Goal: Task Accomplishment & Management: Complete application form

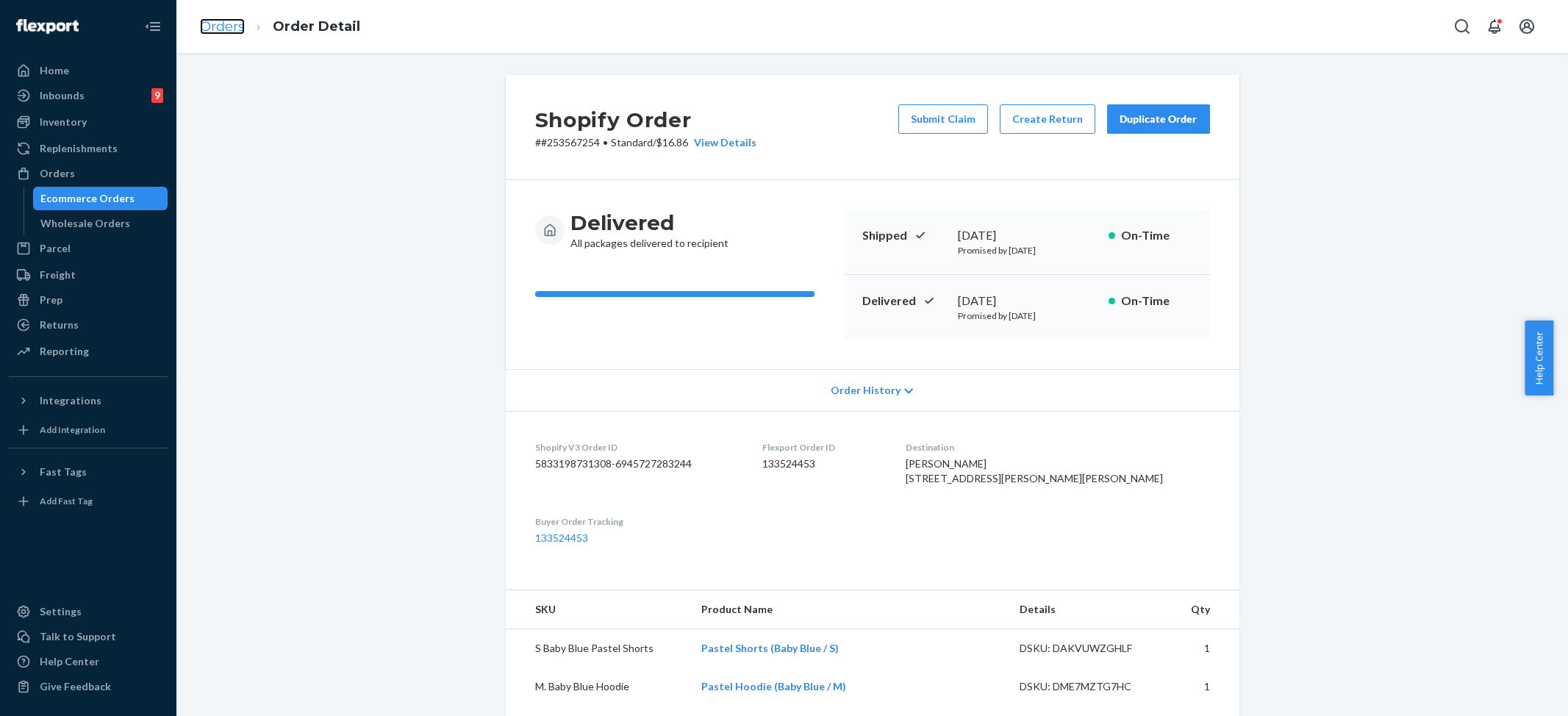
click at [230, 26] on link "Orders" at bounding box center [223, 26] width 45 height 16
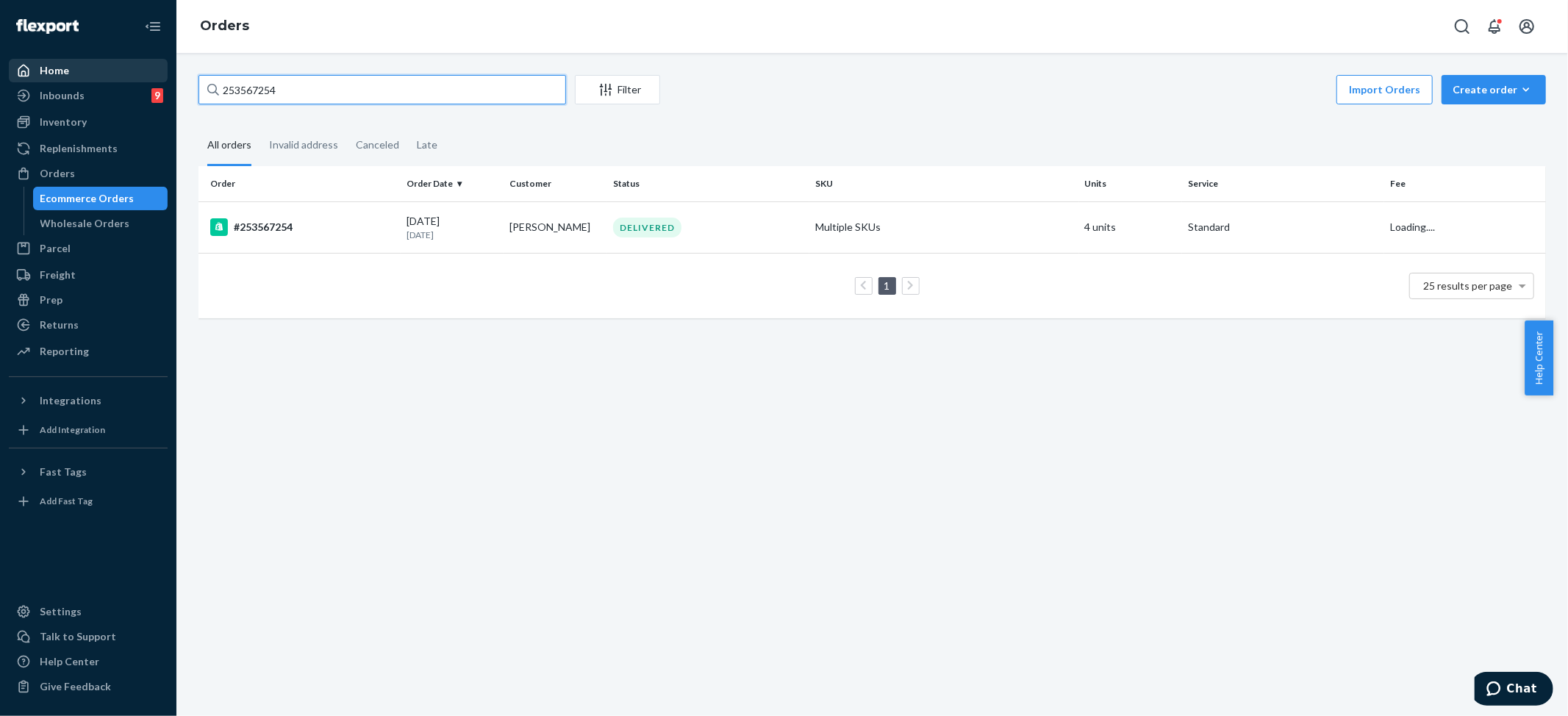
drag, startPoint x: 307, startPoint y: 84, endPoint x: 116, endPoint y: 74, distance: 191.3
click at [42, 65] on div "Home Inbounds 9 Shipping Plans Problems 9 Inventory Products Replenishments Ord…" at bounding box center [784, 358] width 1568 height 716
paste input "[PERSON_NAME]"
click at [317, 86] on input "[PERSON_NAME]" at bounding box center [382, 89] width 368 height 29
paste input "#254730977"
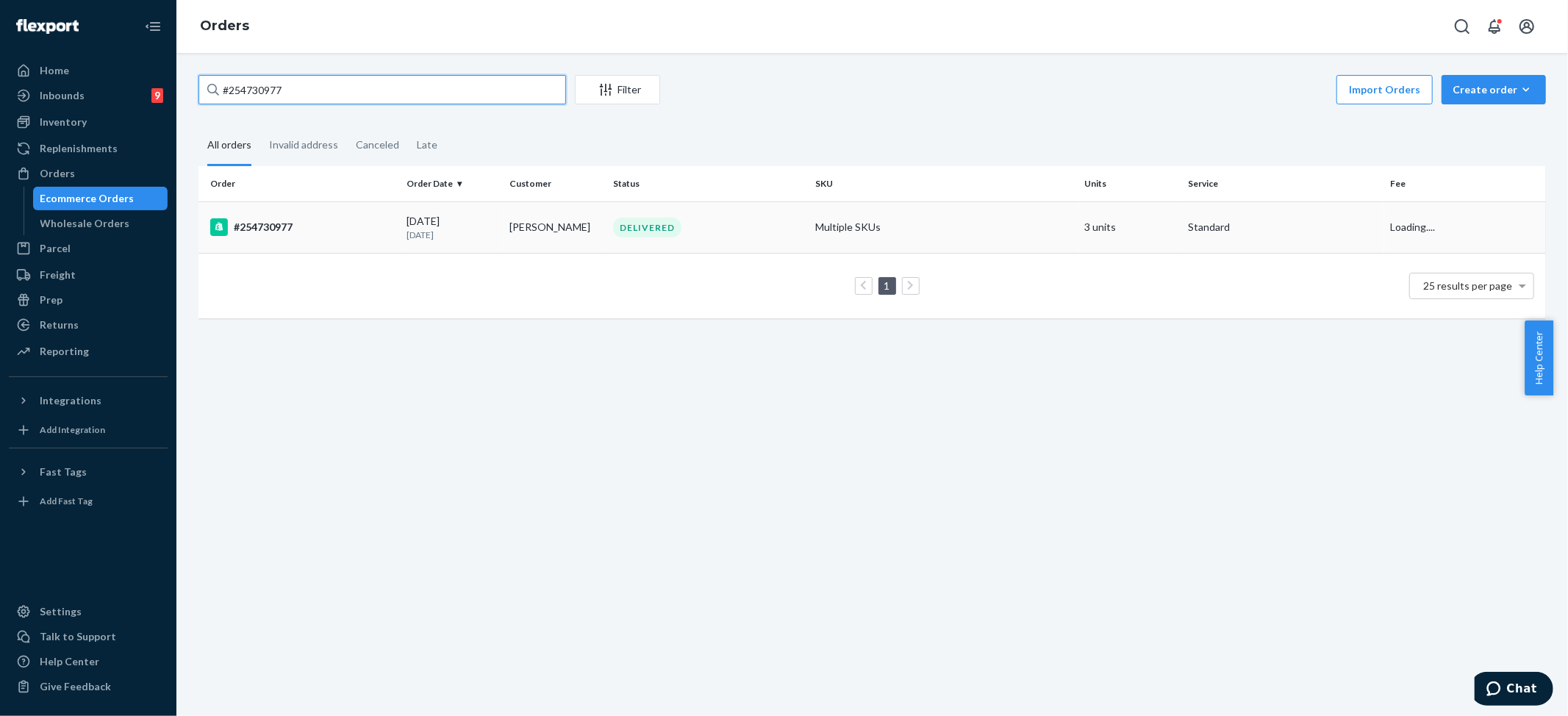
type input "#254730977"
click at [594, 219] on td "[PERSON_NAME]" at bounding box center [555, 227] width 103 height 52
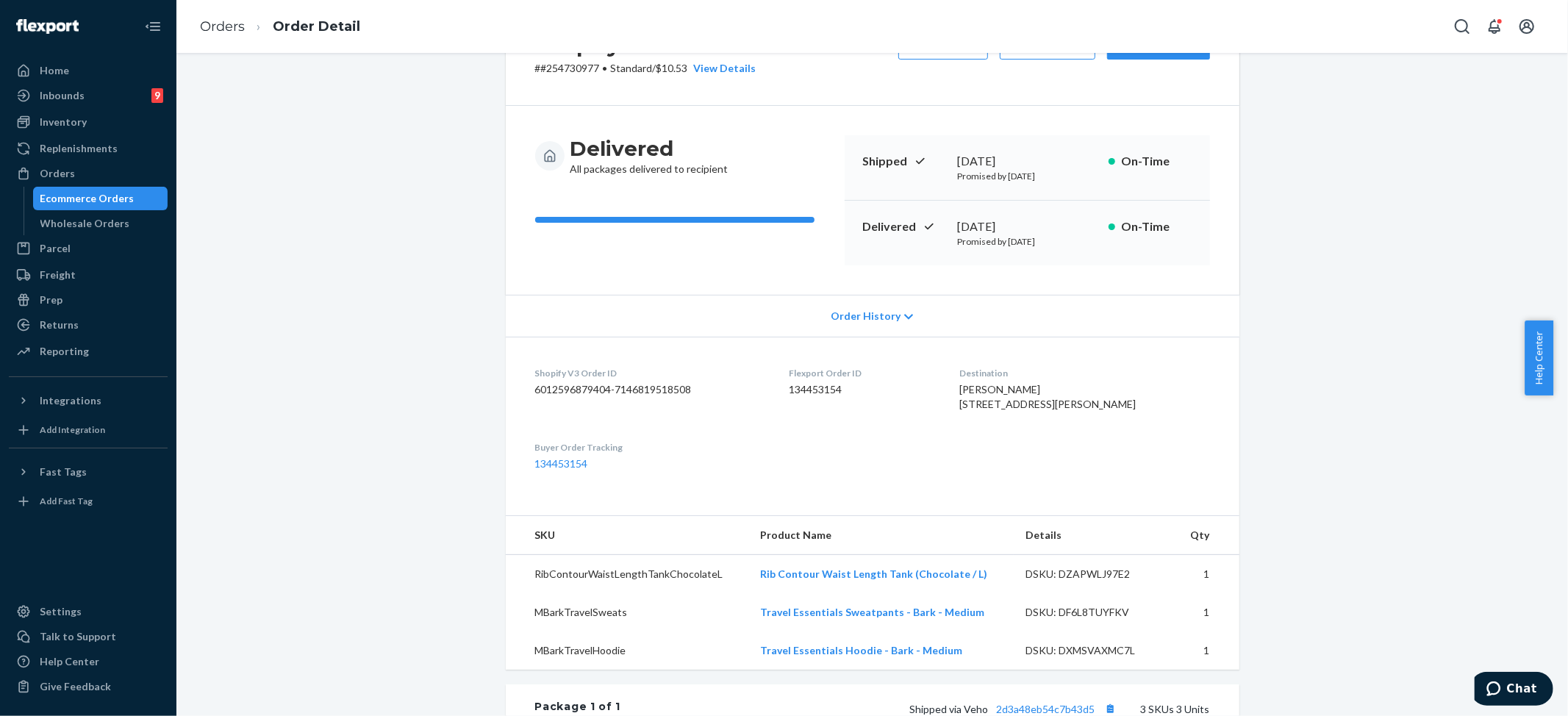
scroll to position [98, 0]
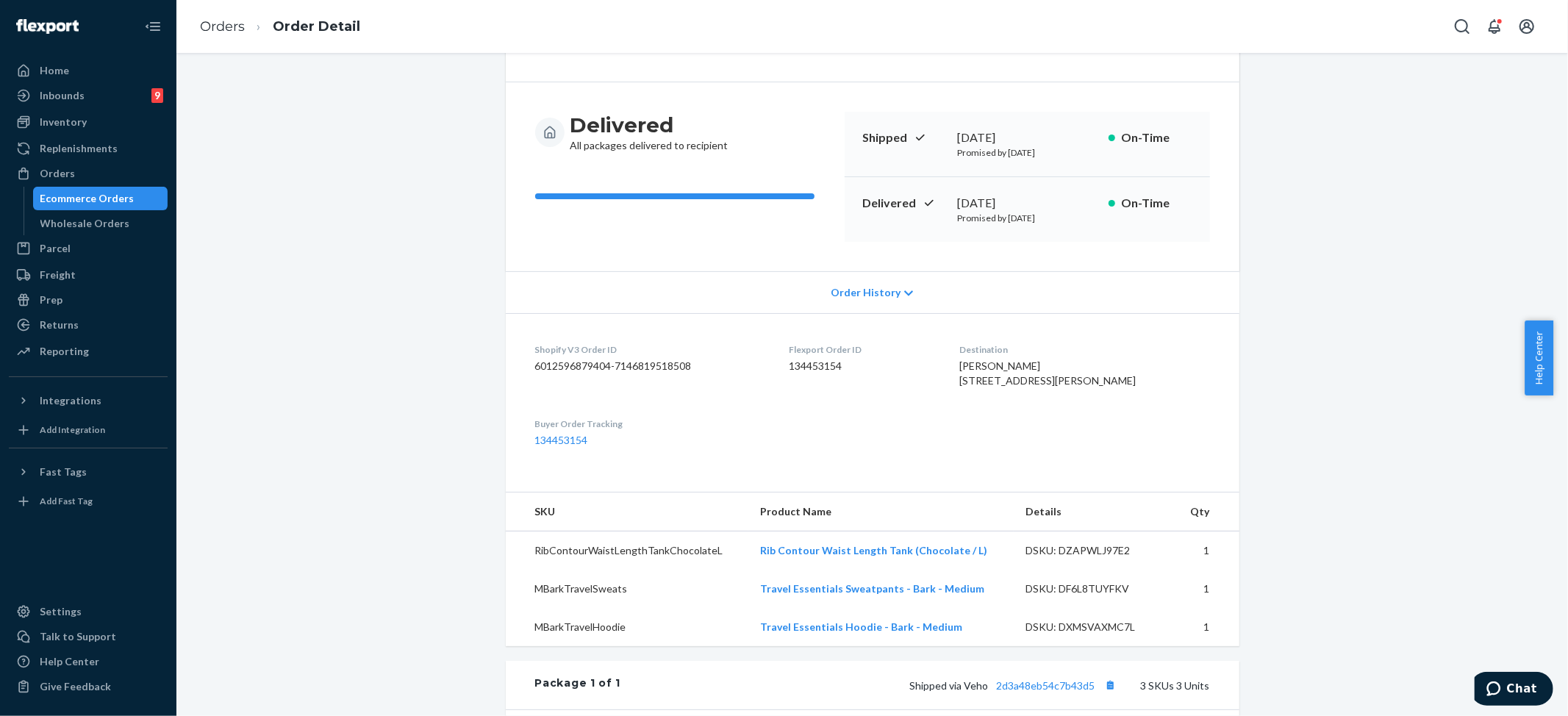
click at [893, 296] on div "Order History" at bounding box center [872, 292] width 733 height 42
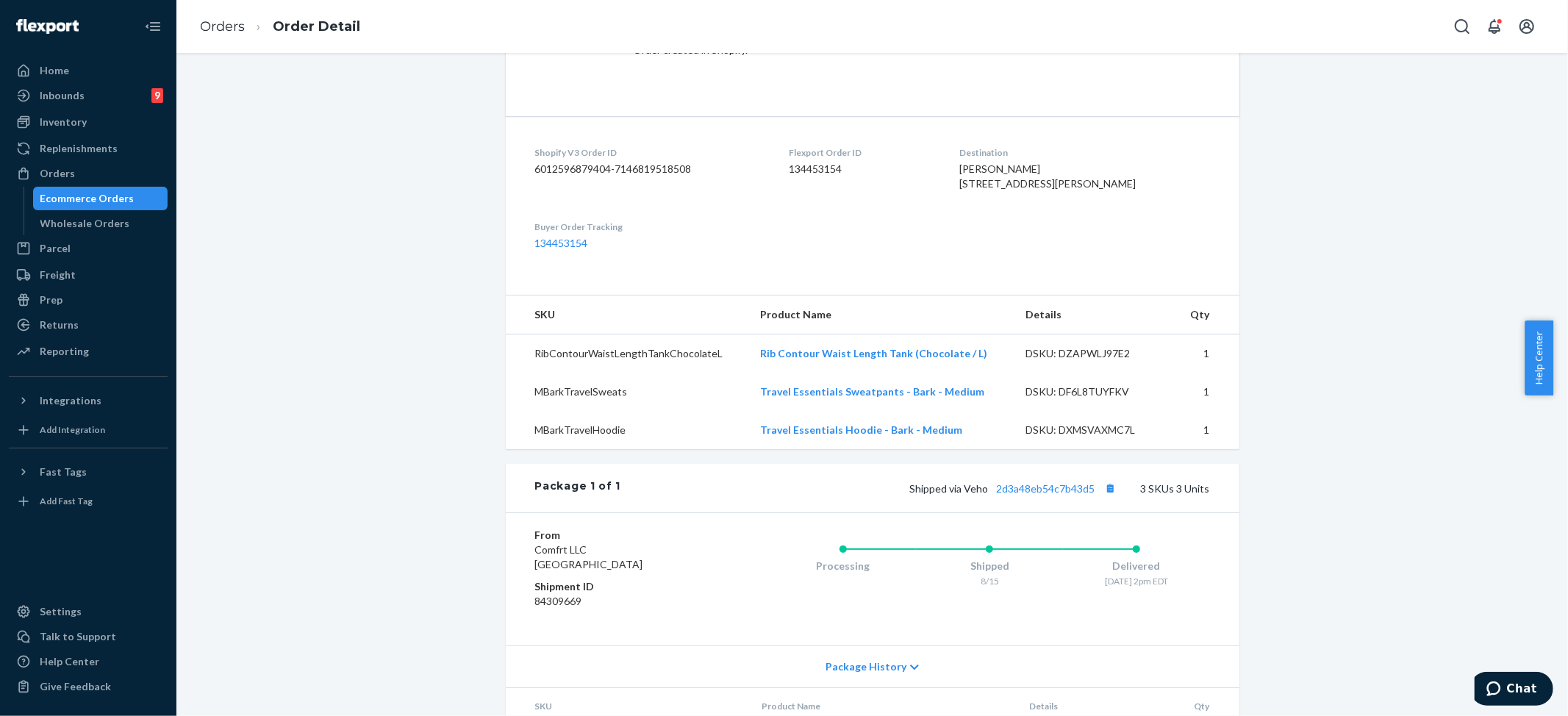
scroll to position [1077, 0]
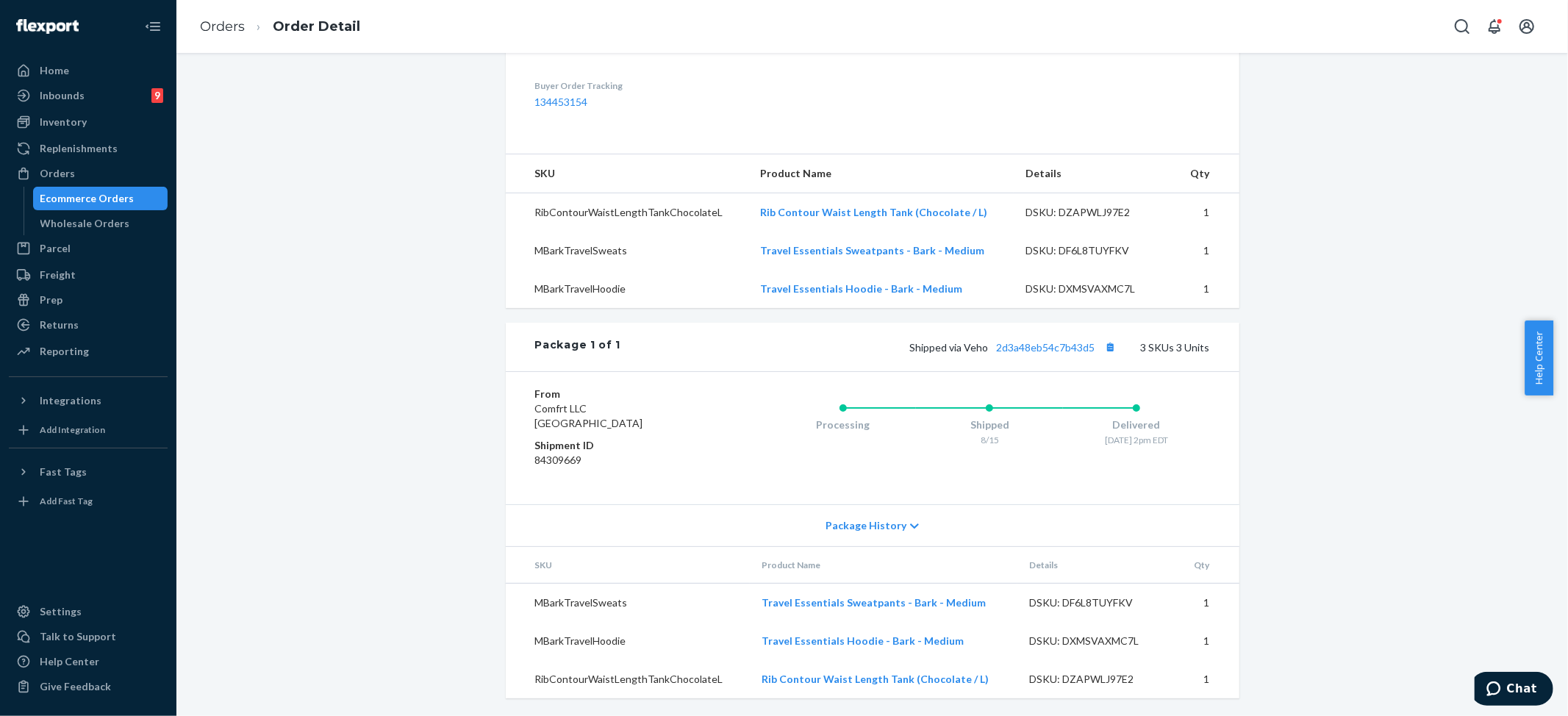
click at [875, 520] on span "Package History" at bounding box center [866, 526] width 81 height 15
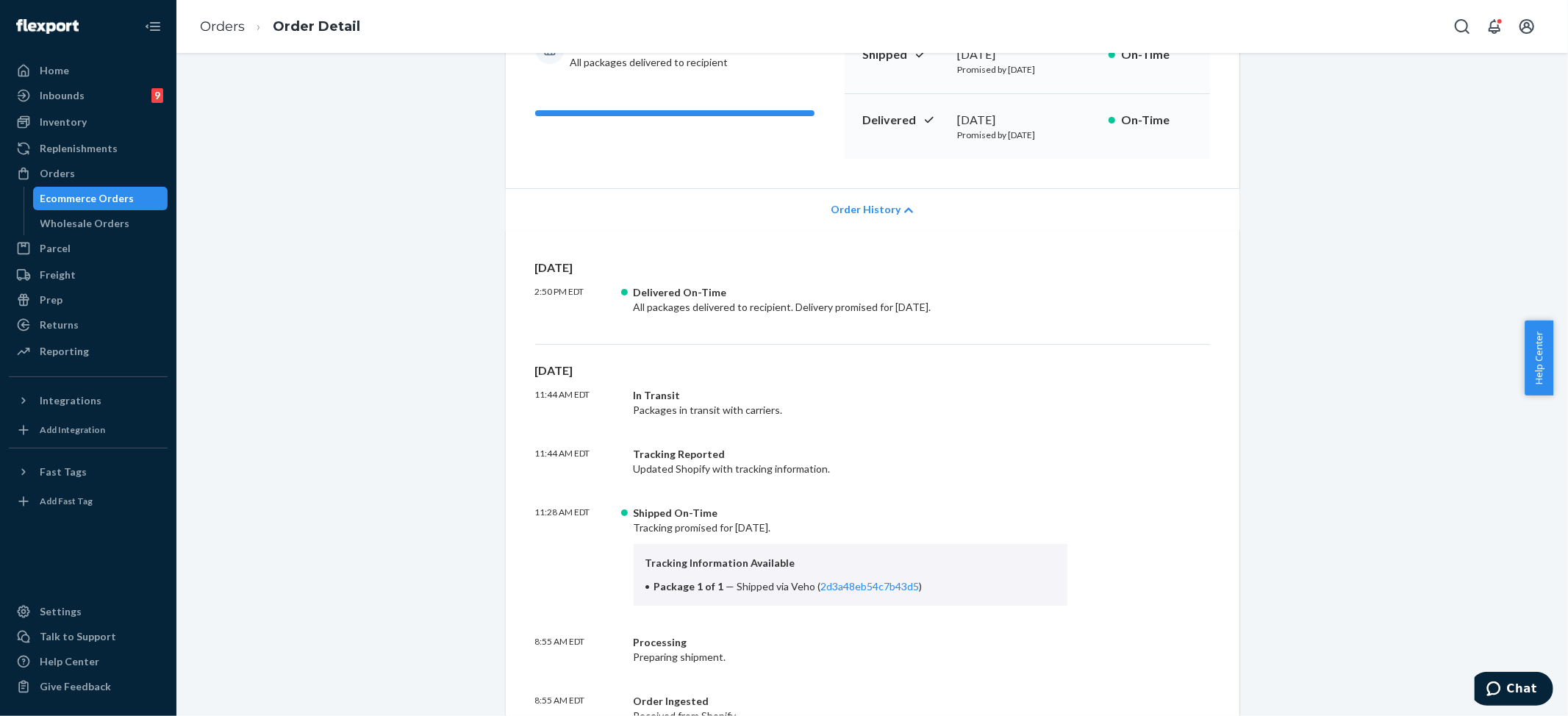
scroll to position [0, 0]
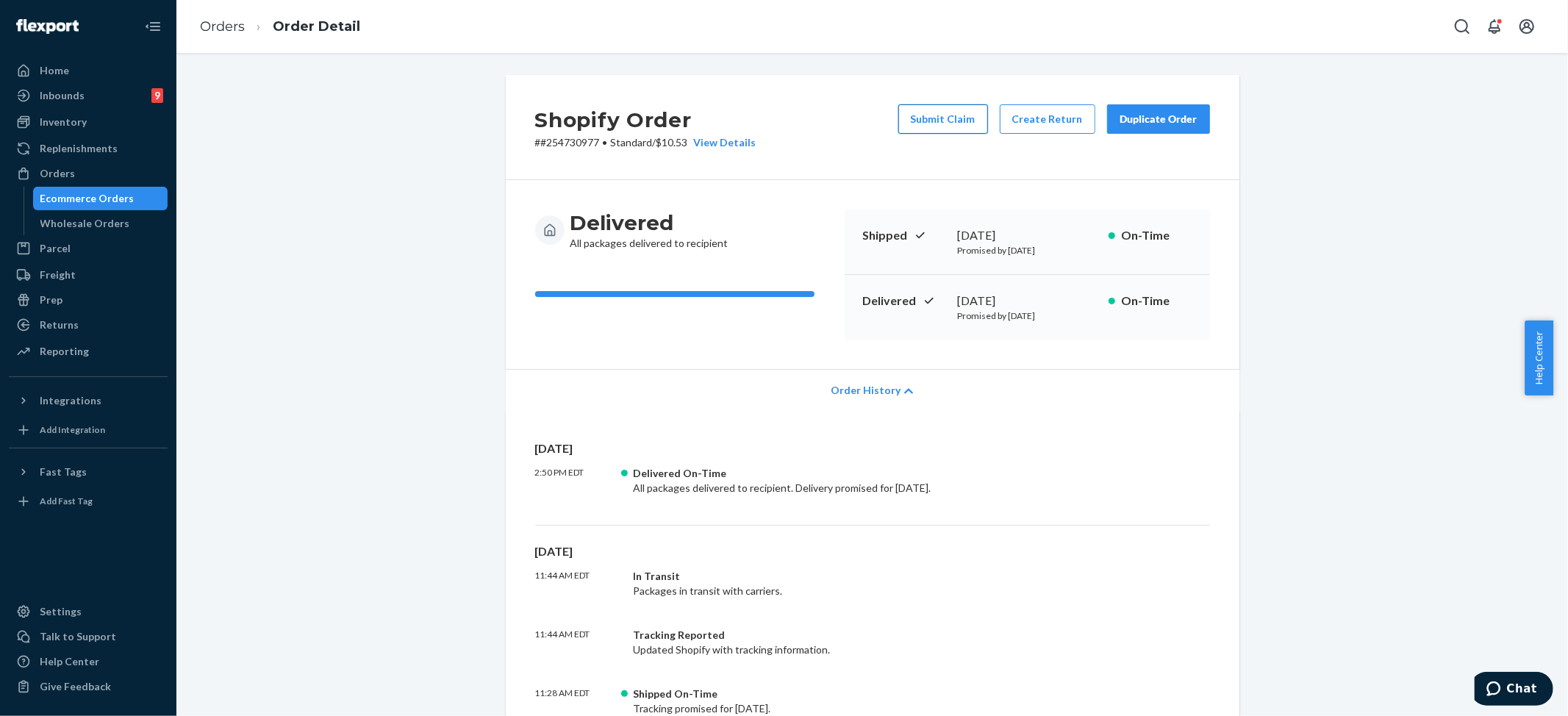
click at [924, 124] on button "Submit Claim" at bounding box center [944, 118] width 90 height 29
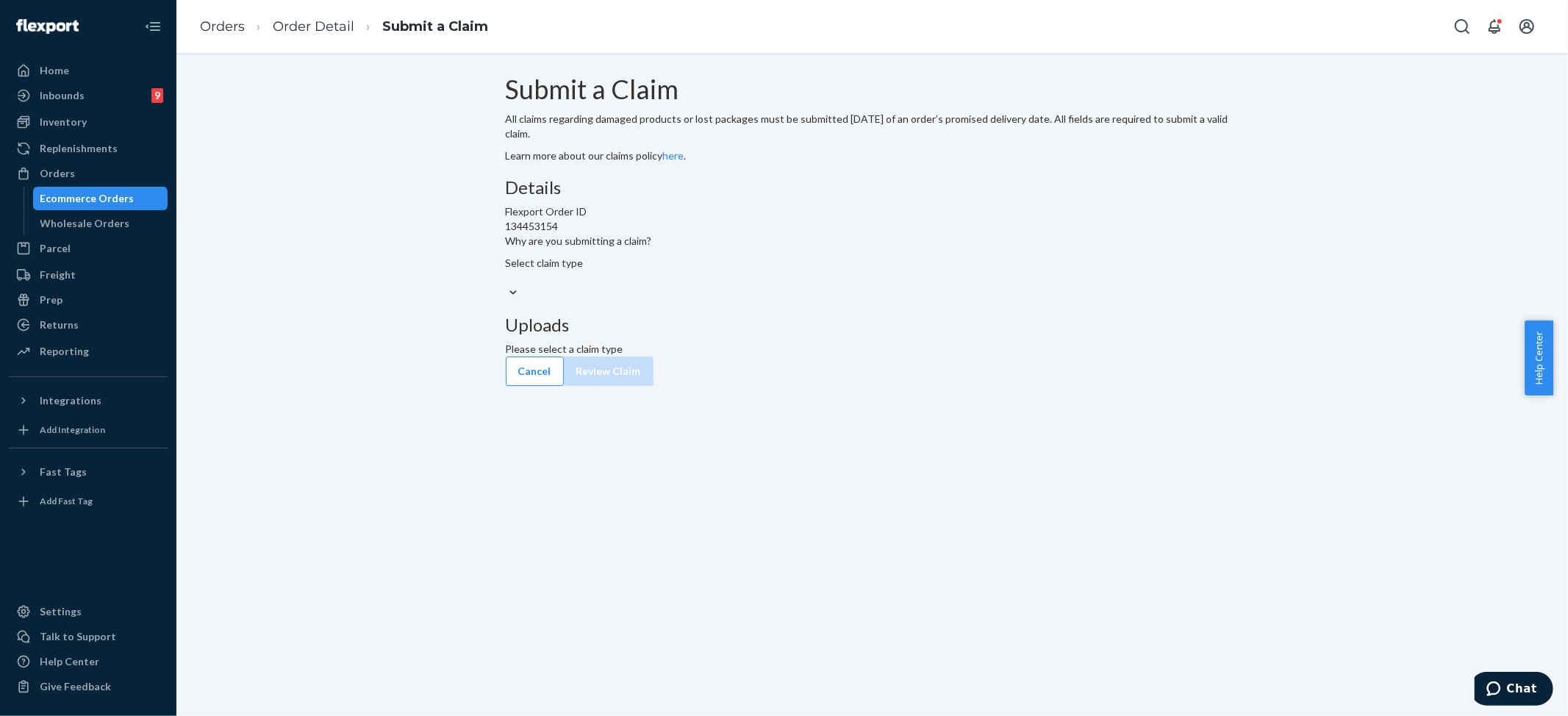
click at [717, 270] on div "Select claim type" at bounding box center [872, 263] width 733 height 15
click at [507, 285] on input "Why are you submitting a claim? Select claim type" at bounding box center [507, 278] width 2 height 15
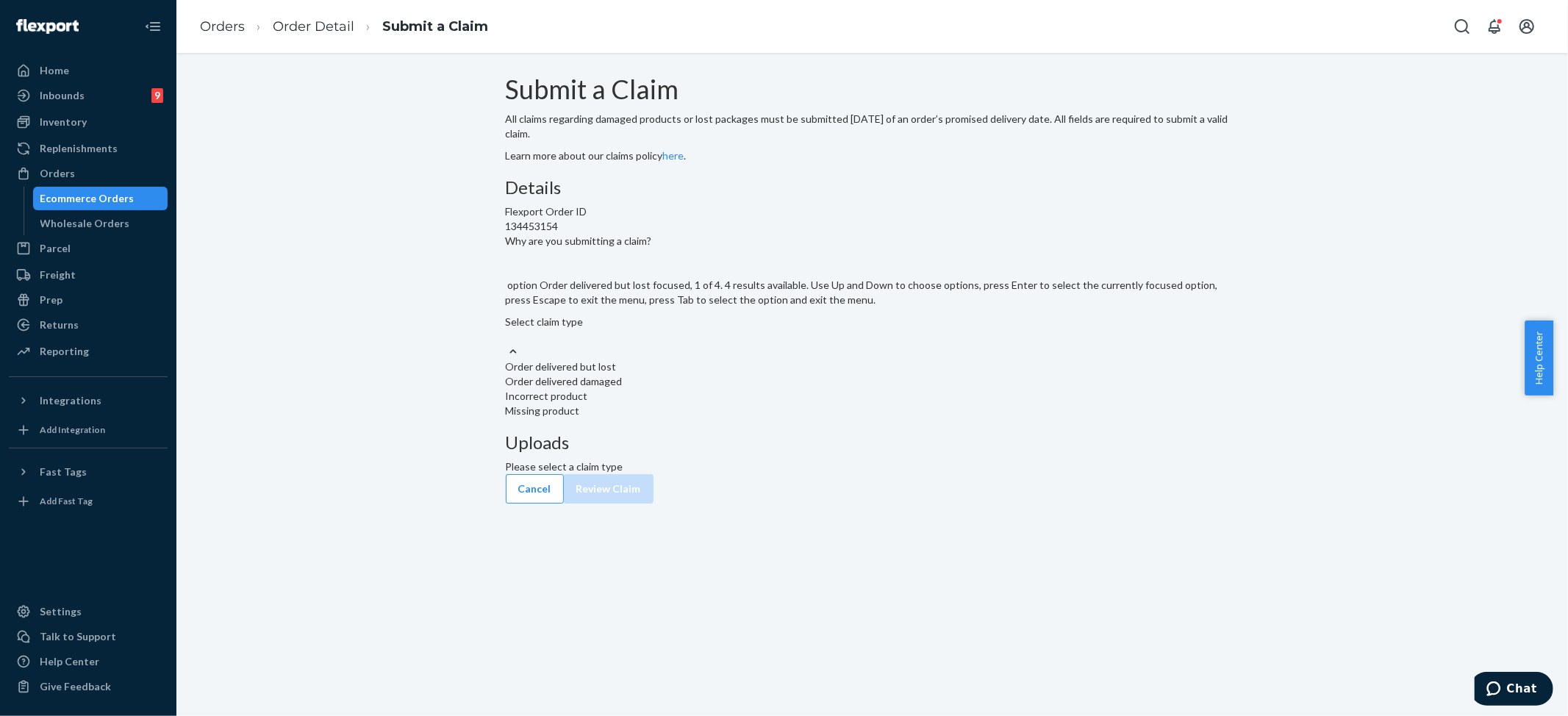
click at [706, 374] on div "Order delivered but lost" at bounding box center [872, 367] width 733 height 15
click at [507, 343] on input "Why are you submitting a claim? option Order delivered but lost focused, 1 of 4…" at bounding box center [507, 337] width 2 height 15
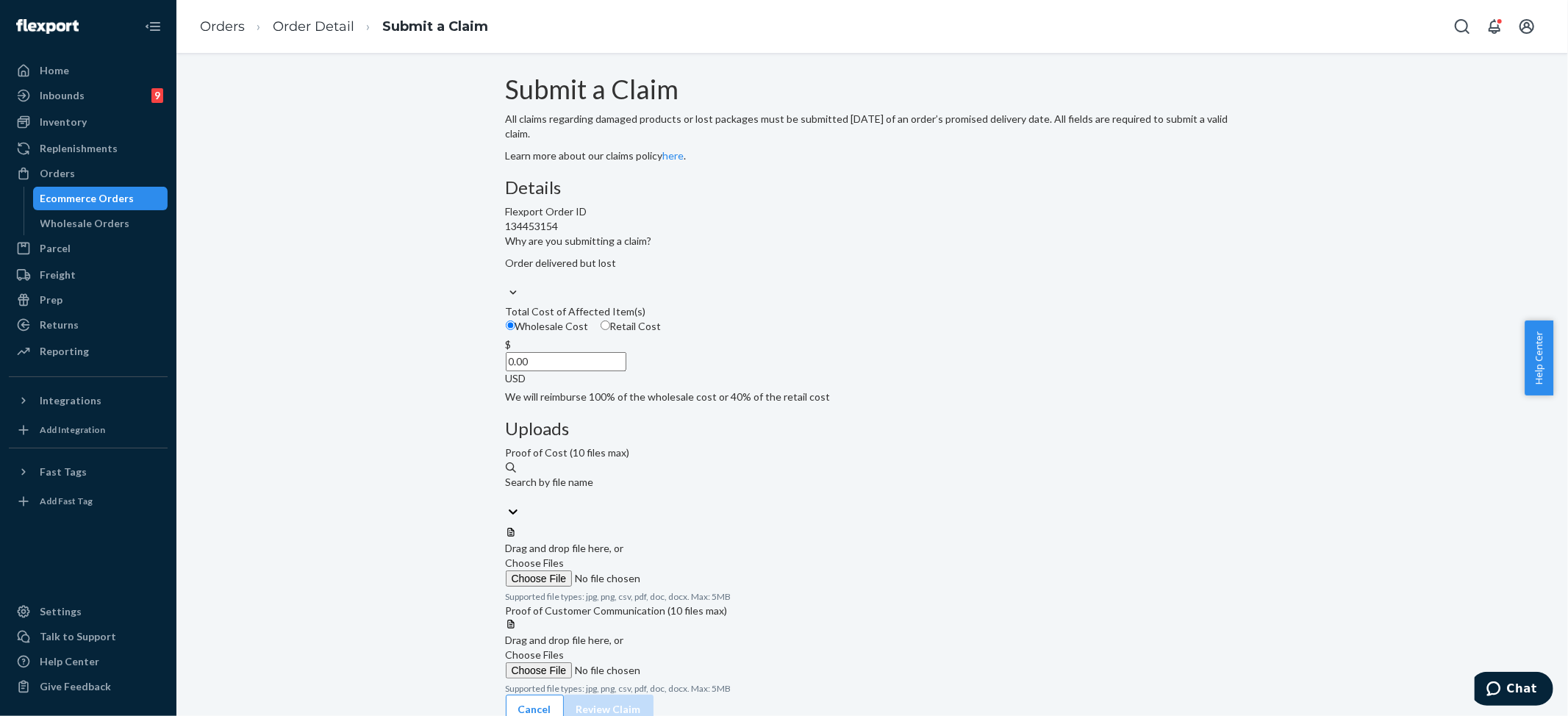
click at [626, 371] on input "0.00" at bounding box center [566, 361] width 120 height 19
type input "112.00"
click at [564, 556] on span "Choose Files" at bounding box center [535, 562] width 59 height 12
click at [706, 571] on input "Choose Files" at bounding box center [606, 578] width 200 height 16
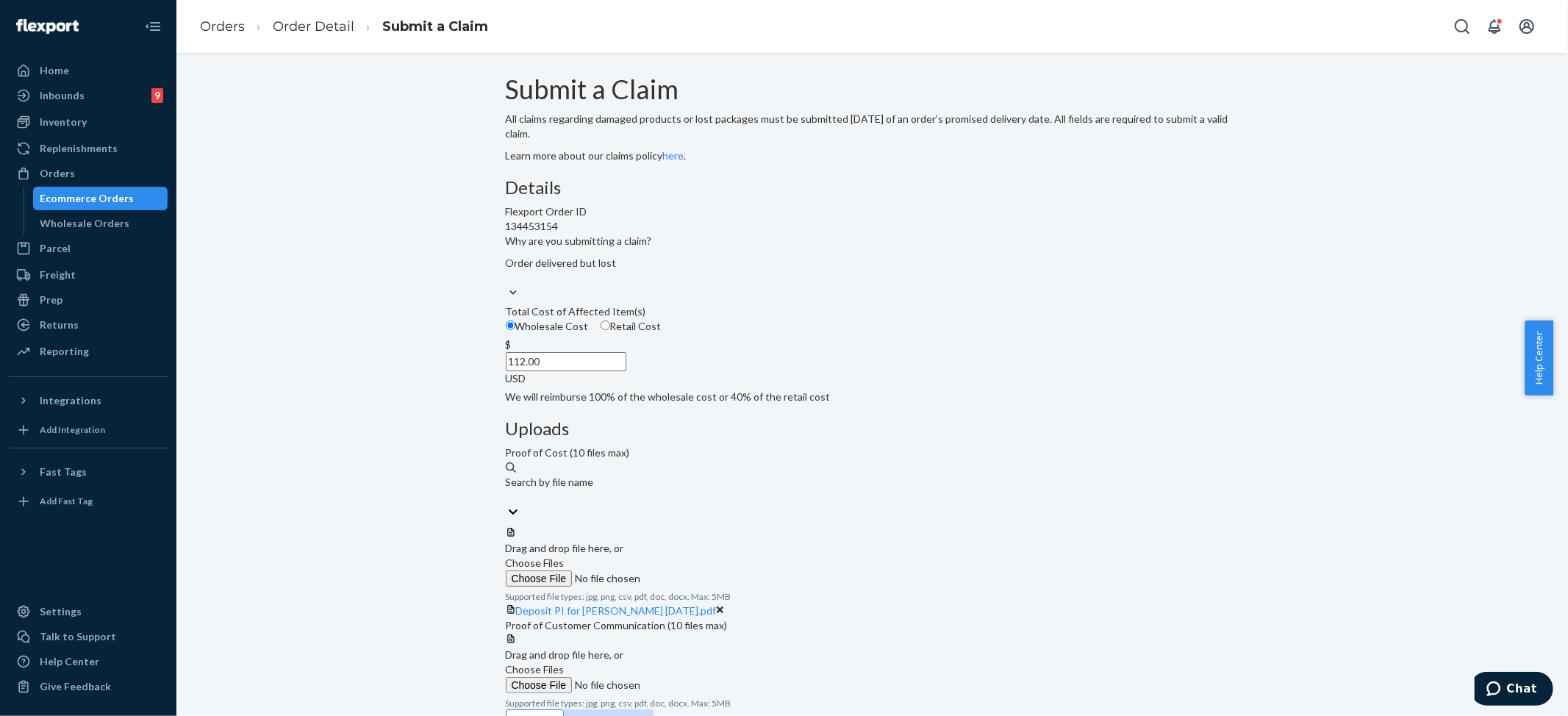
click at [564, 556] on span "Choose Files" at bounding box center [535, 562] width 59 height 12
click at [706, 571] on input "Choose Files" at bounding box center [606, 578] width 200 height 16
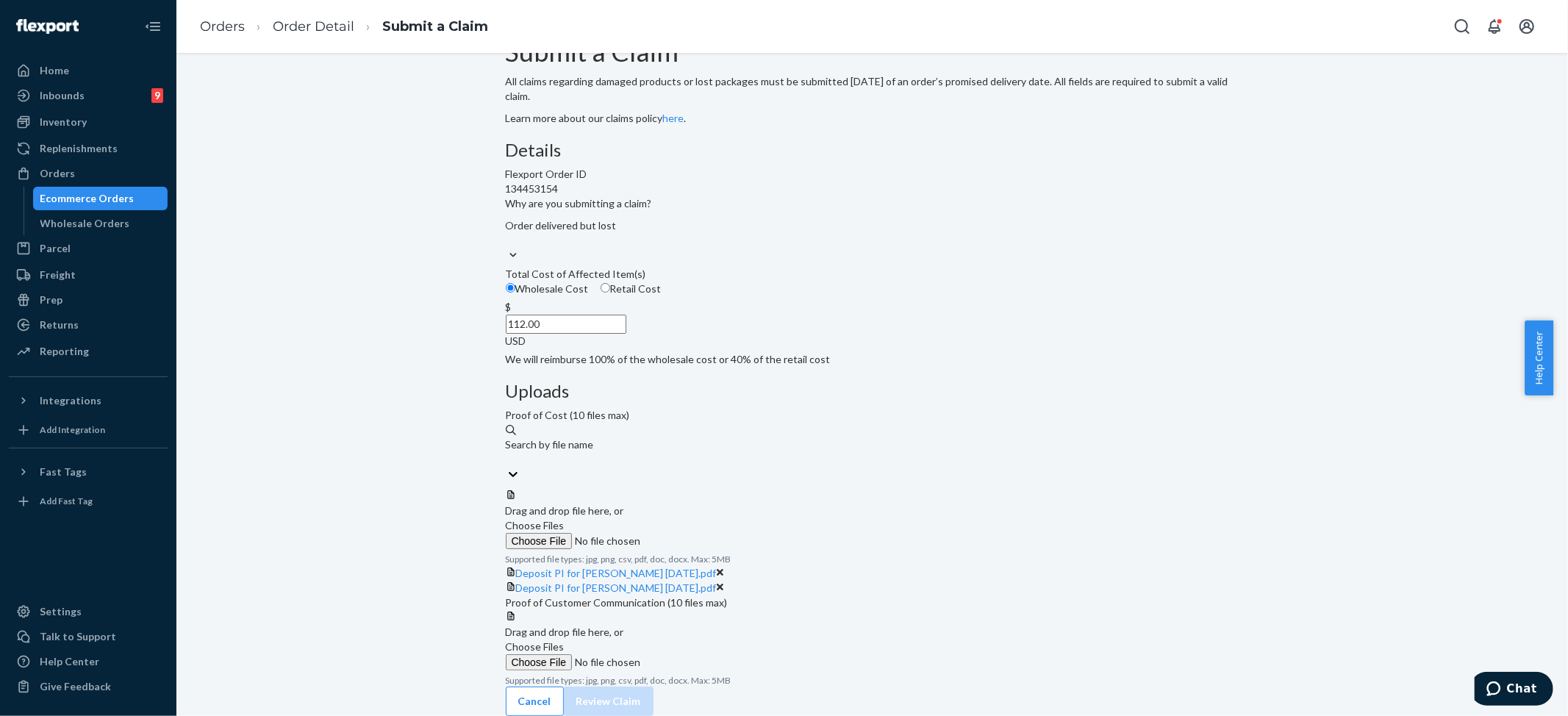
scroll to position [144, 0]
click at [706, 654] on input "Choose Files" at bounding box center [606, 662] width 200 height 16
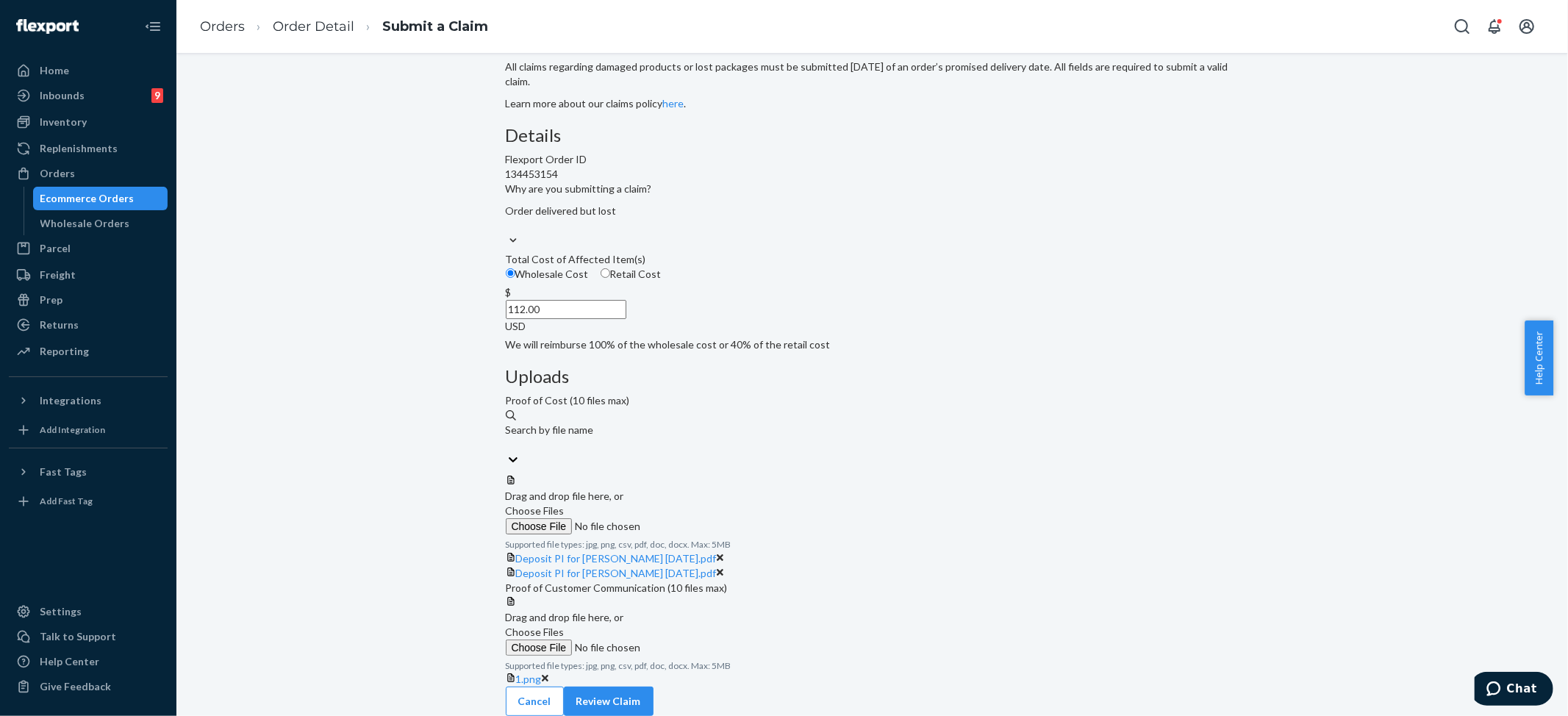
scroll to position [202, 0]
click at [564, 625] on span "Choose Files" at bounding box center [535, 631] width 59 height 12
click at [706, 639] on input "Choose Files" at bounding box center [606, 647] width 200 height 16
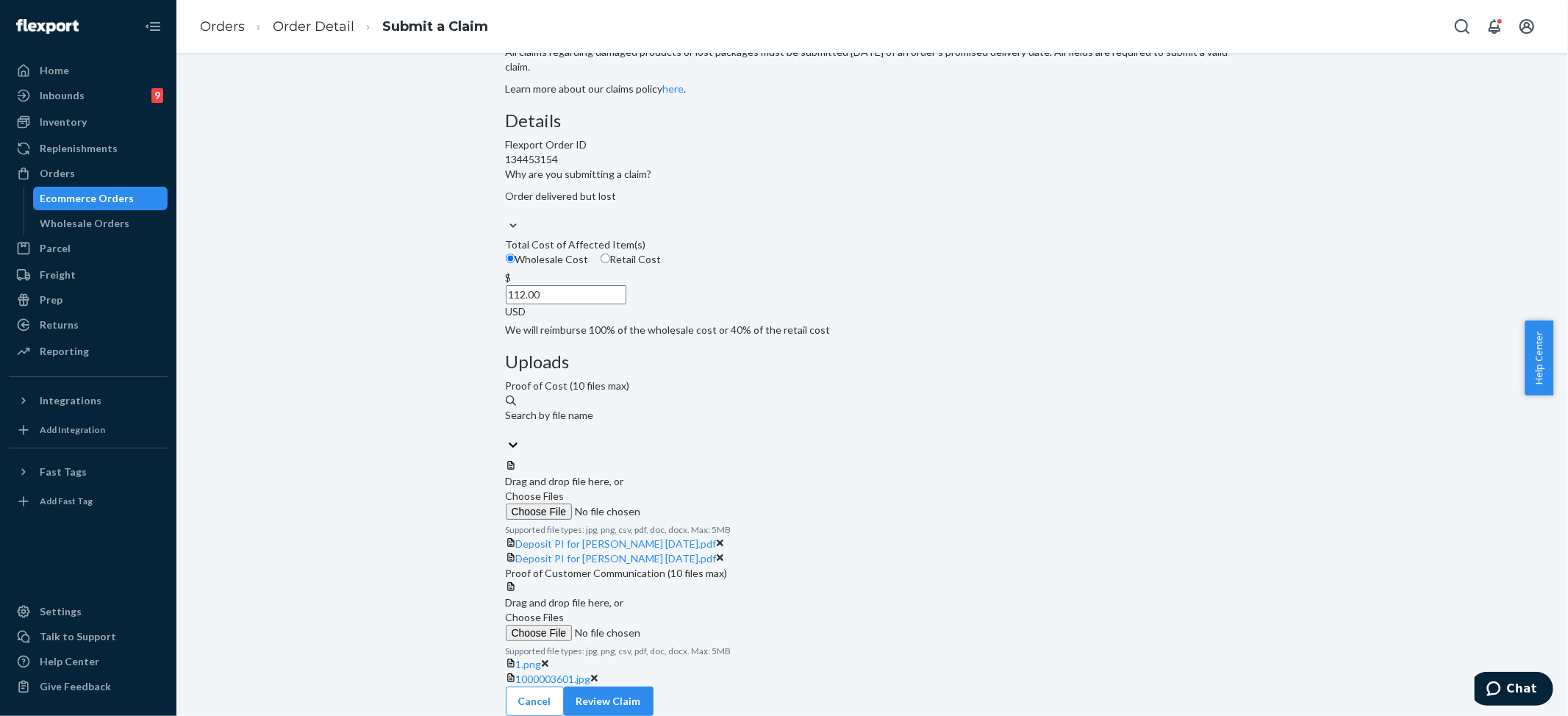
click at [706, 610] on label "Choose Files" at bounding box center [606, 625] width 200 height 31
click at [706, 625] on input "Choose Files" at bounding box center [606, 632] width 200 height 16
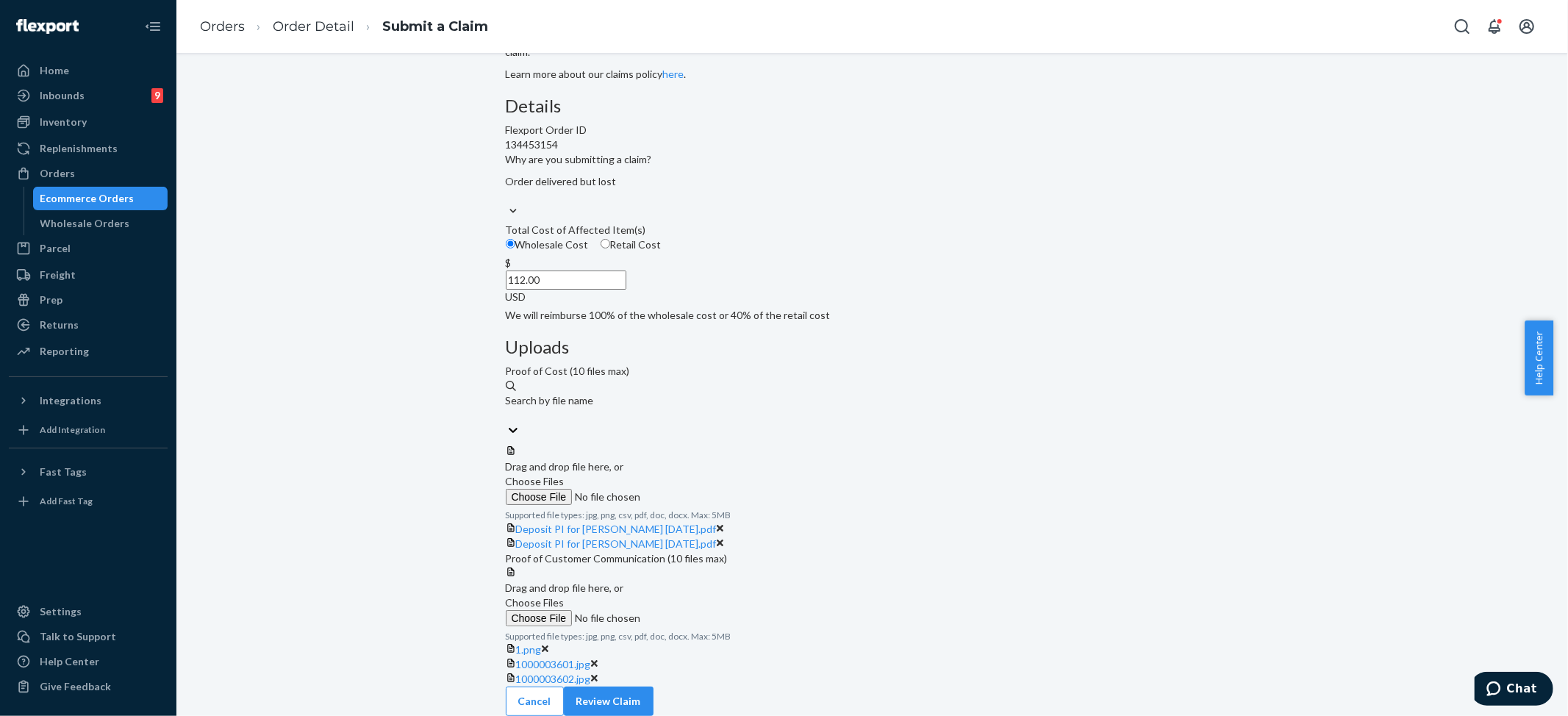
click at [706, 595] on label "Choose Files" at bounding box center [606, 610] width 200 height 31
click at [706, 610] on input "Choose Files" at bounding box center [606, 617] width 200 height 16
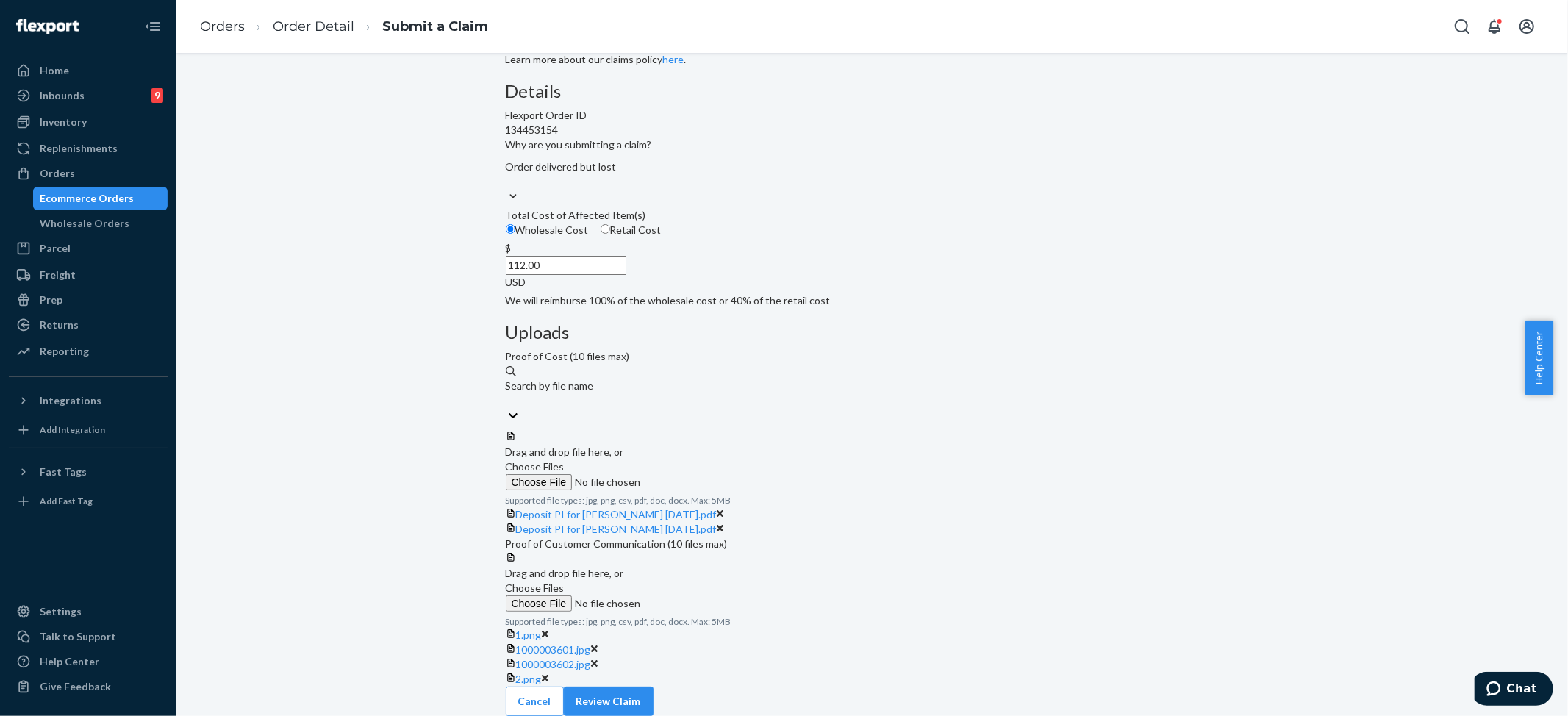
click at [564, 581] on span "Choose Files" at bounding box center [535, 587] width 59 height 12
click at [706, 595] on input "Choose Files" at bounding box center [606, 602] width 200 height 16
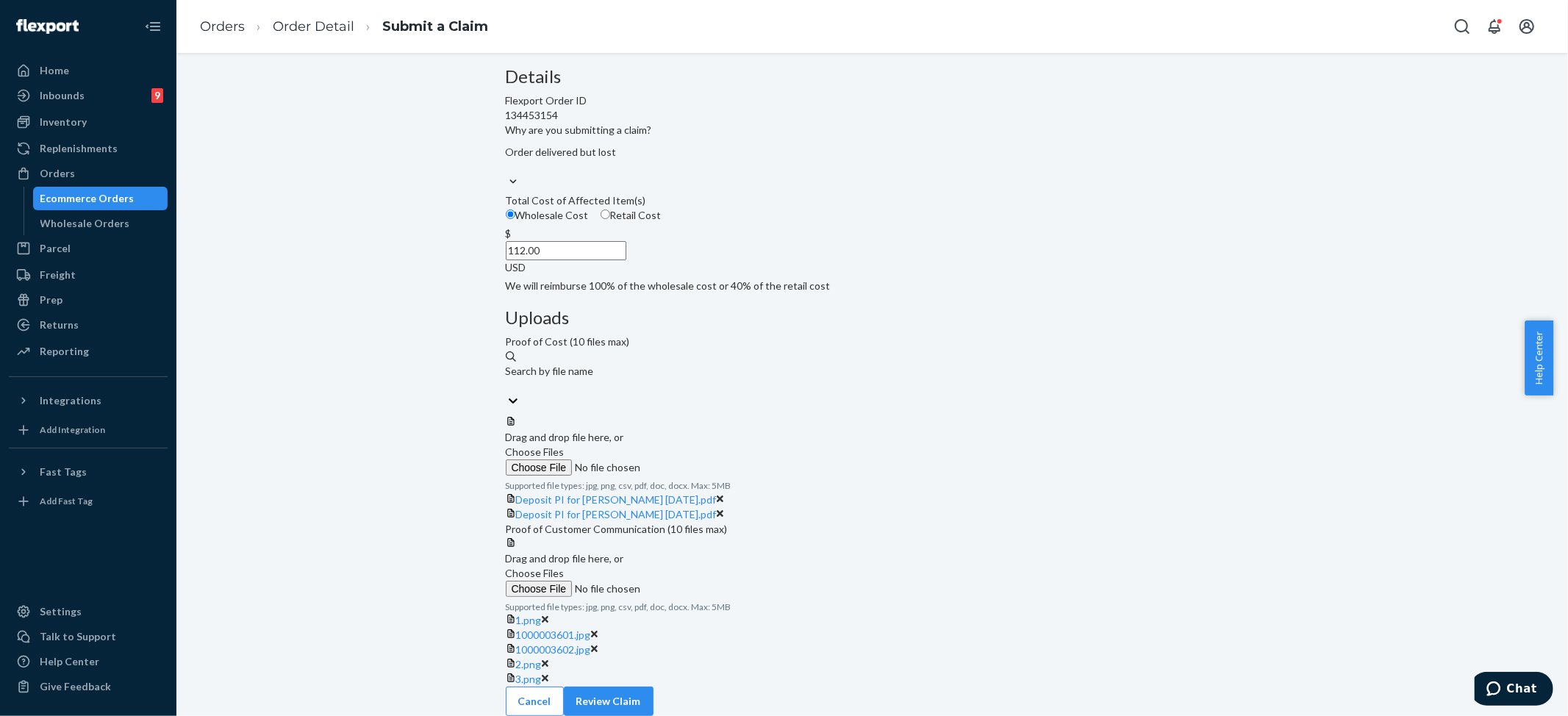
click at [564, 567] on span "Choose Files" at bounding box center [535, 572] width 59 height 12
click at [706, 581] on input "Choose Files" at bounding box center [606, 588] width 200 height 16
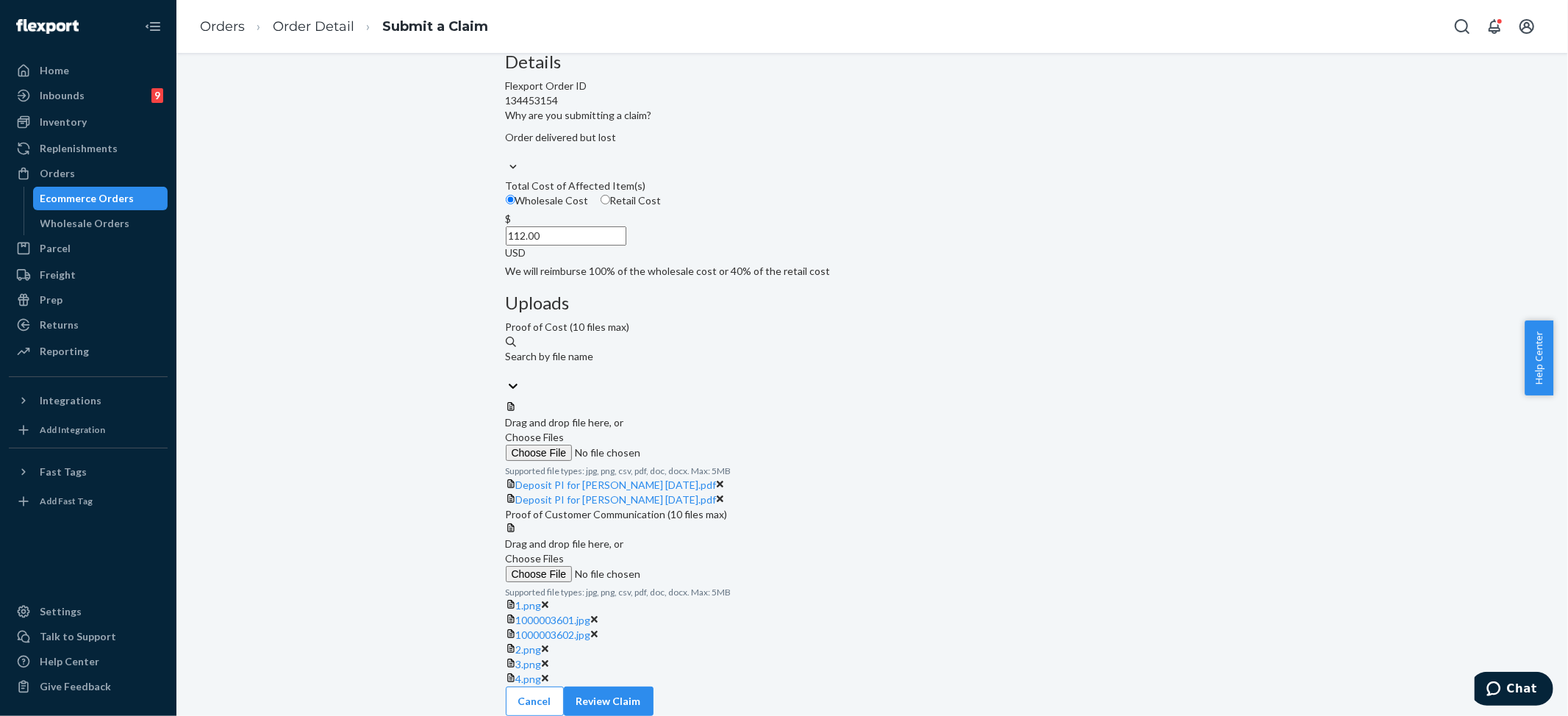
click at [706, 551] on label "Choose Files" at bounding box center [606, 566] width 200 height 31
click at [706, 566] on input "Choose Files" at bounding box center [606, 573] width 200 height 16
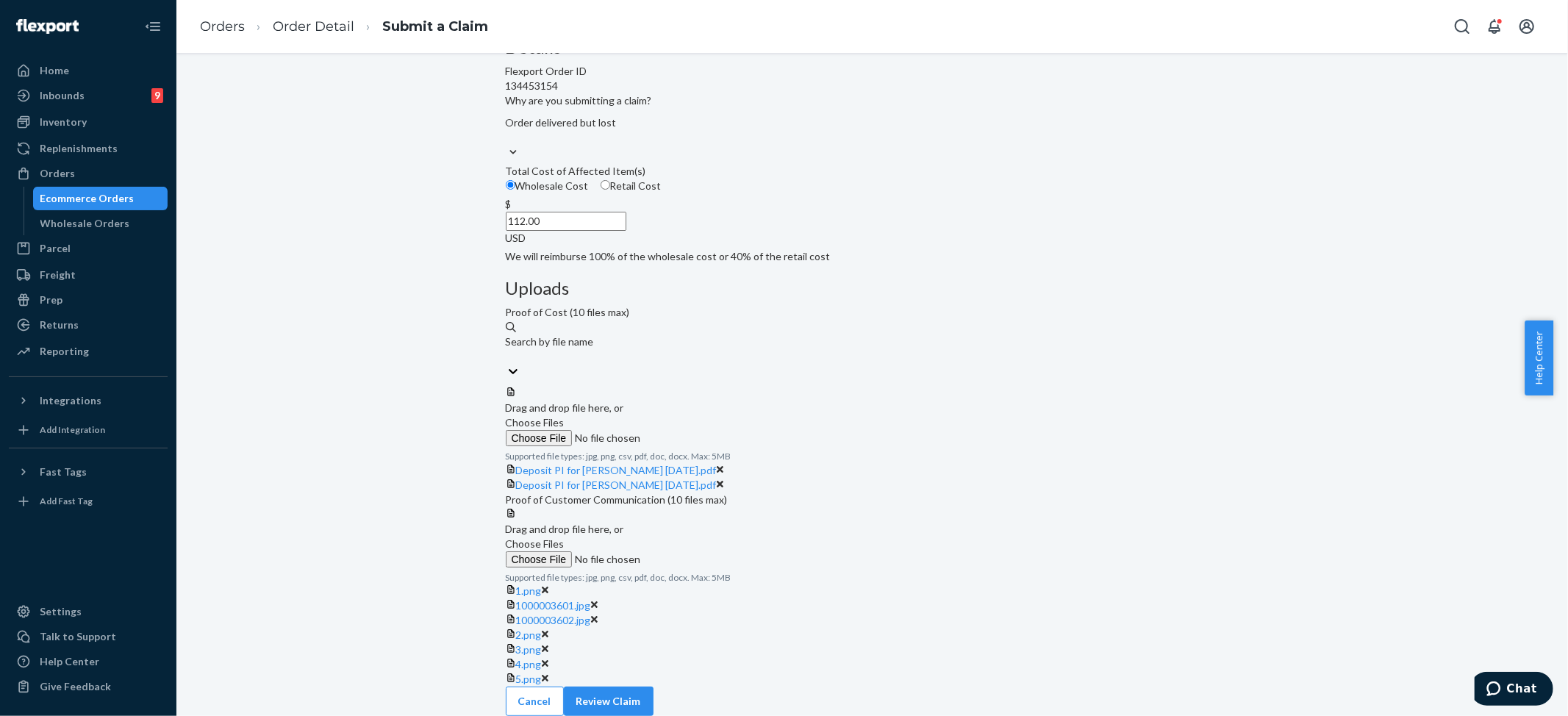
click at [706, 537] on label "Choose Files" at bounding box center [606, 552] width 200 height 31
click at [706, 551] on input "Choose Files" at bounding box center [606, 558] width 200 height 16
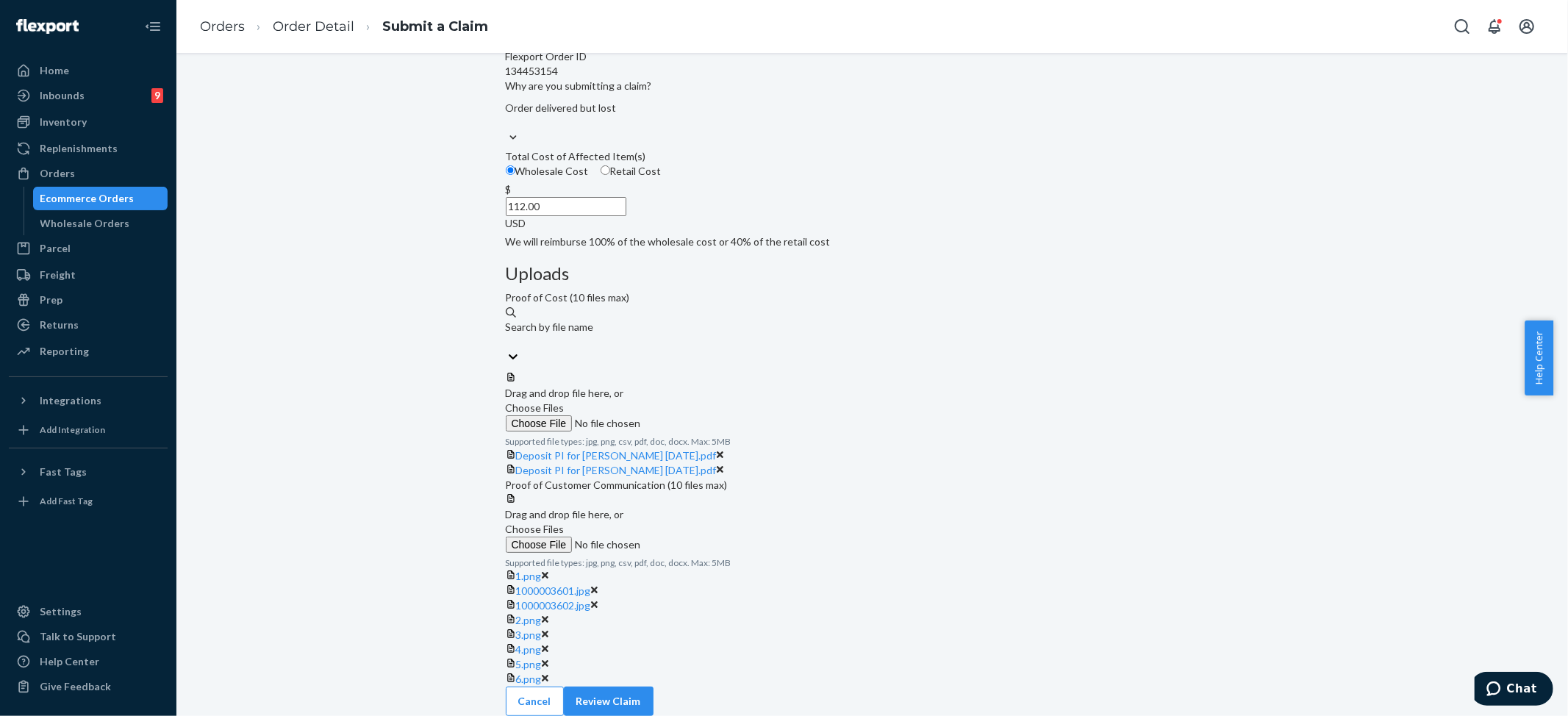
click at [564, 523] on span "Choose Files" at bounding box center [535, 528] width 59 height 12
click at [706, 537] on input "Choose Files" at bounding box center [606, 544] width 200 height 16
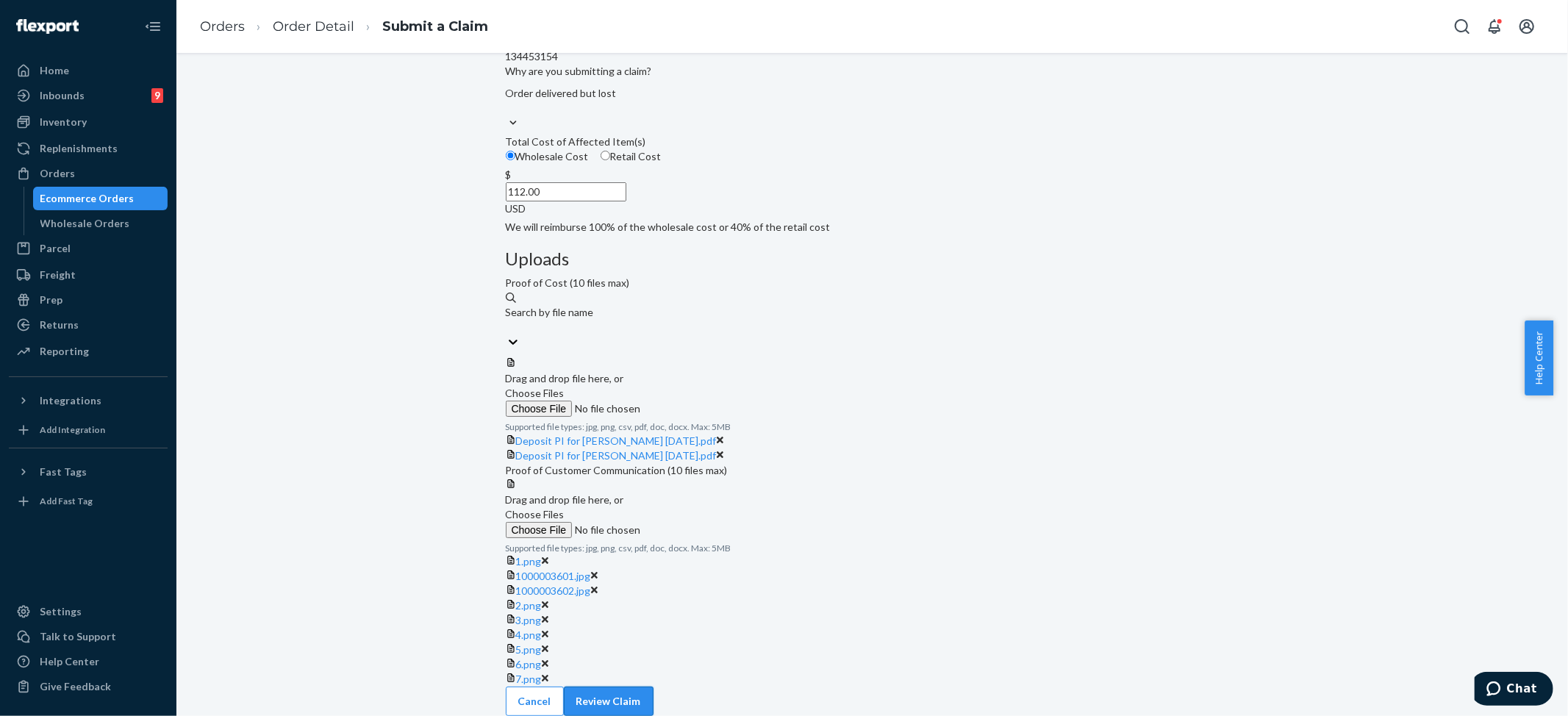
click at [653, 689] on button "Review Claim" at bounding box center [609, 700] width 90 height 29
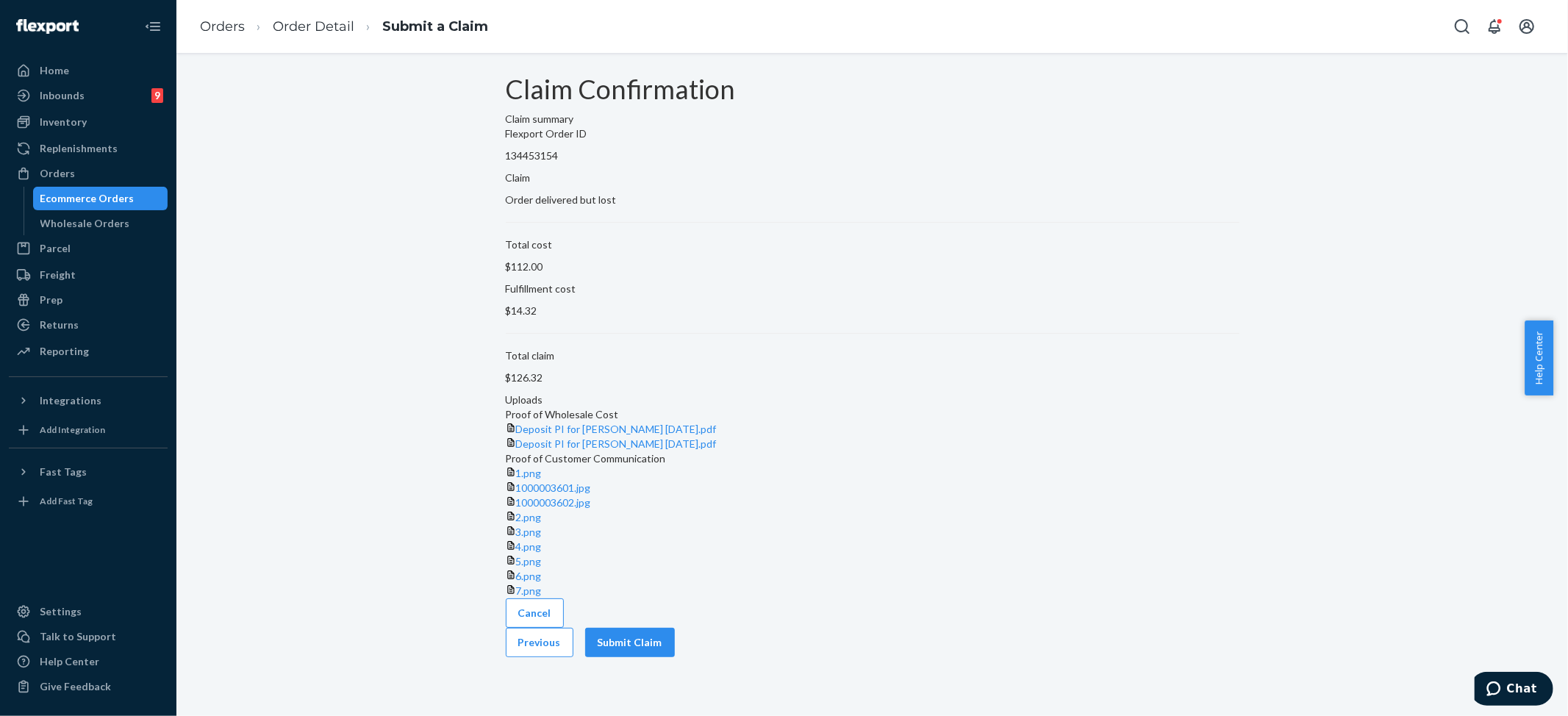
scroll to position [358, 0]
click at [675, 657] on button "Submit Claim" at bounding box center [630, 642] width 90 height 29
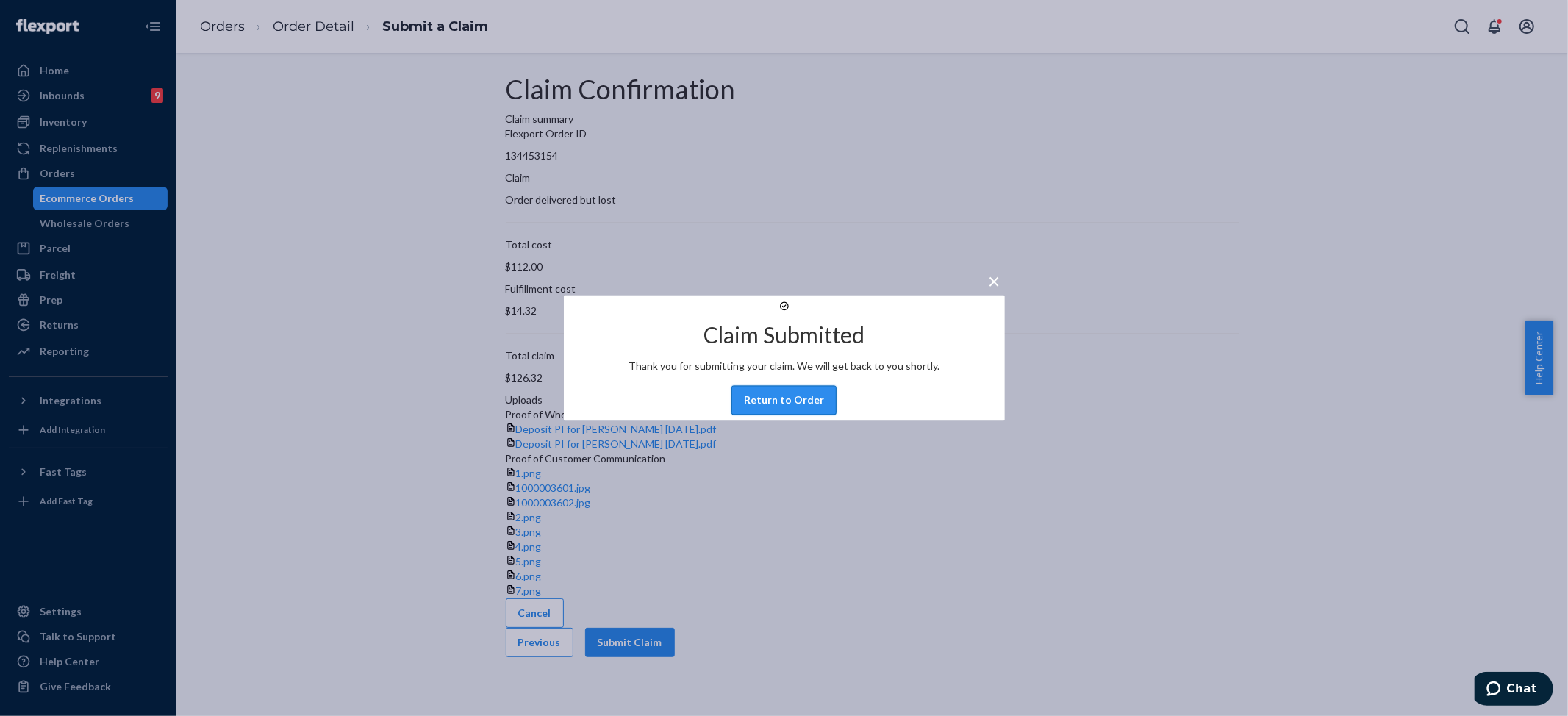
click at [761, 415] on button "Return to Order" at bounding box center [784, 400] width 105 height 29
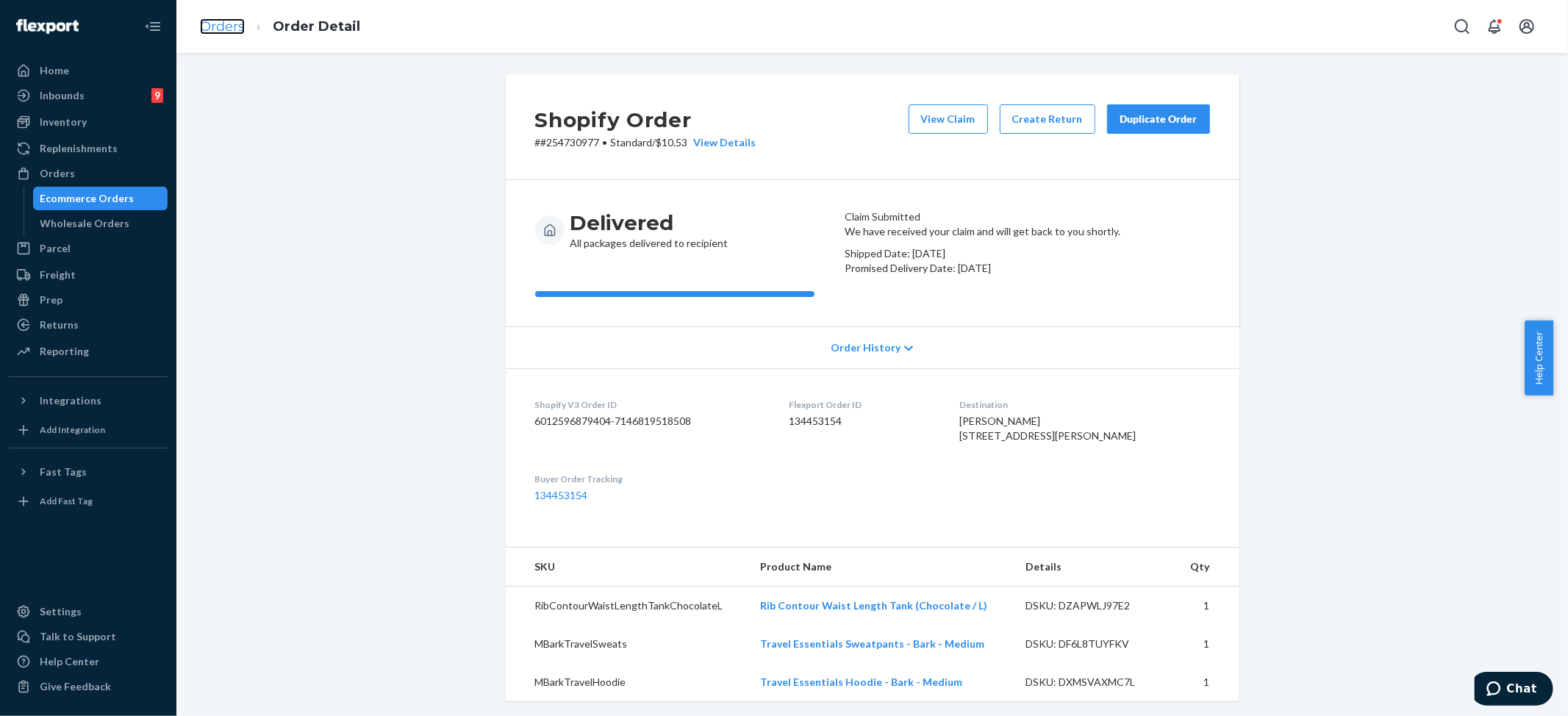
click at [210, 19] on link "Orders" at bounding box center [223, 26] width 45 height 16
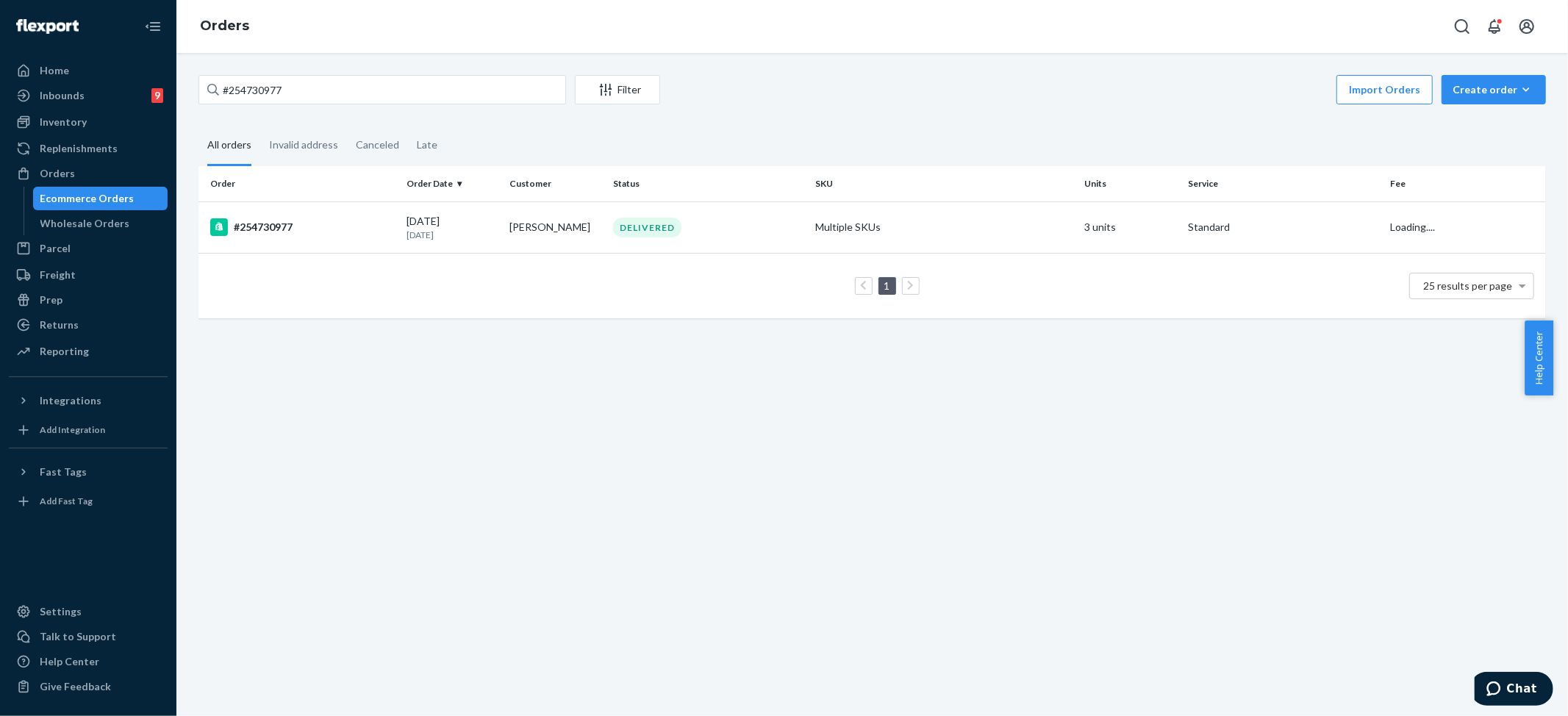
click at [262, 114] on div "#254730977 Filter Import Orders Create order Ecommerce order Removal order All …" at bounding box center [872, 204] width 1370 height 258
click at [265, 97] on input "#254730977" at bounding box center [382, 89] width 368 height 29
paste input "572859"
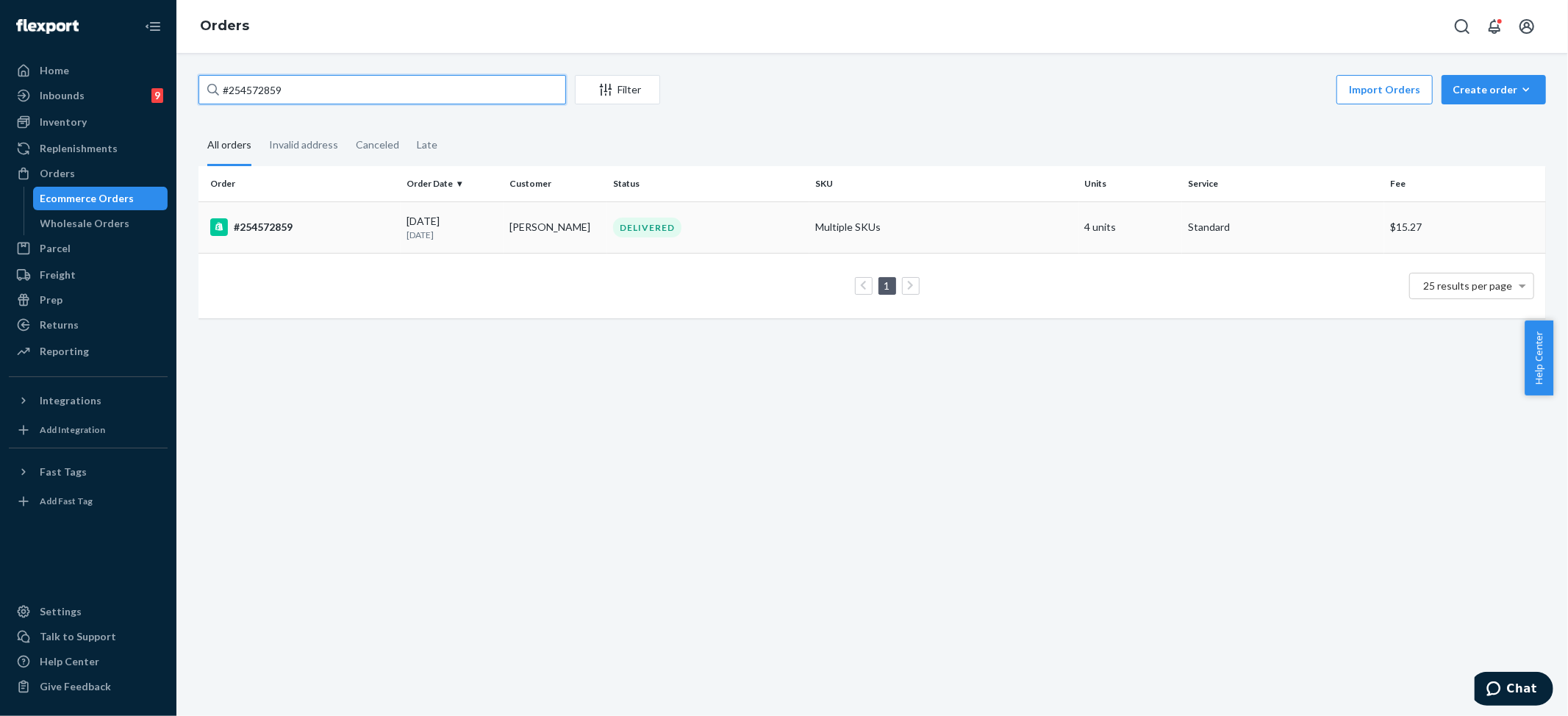
type input "#254572859"
click at [870, 227] on td "Multiple SKUs" at bounding box center [944, 227] width 269 height 52
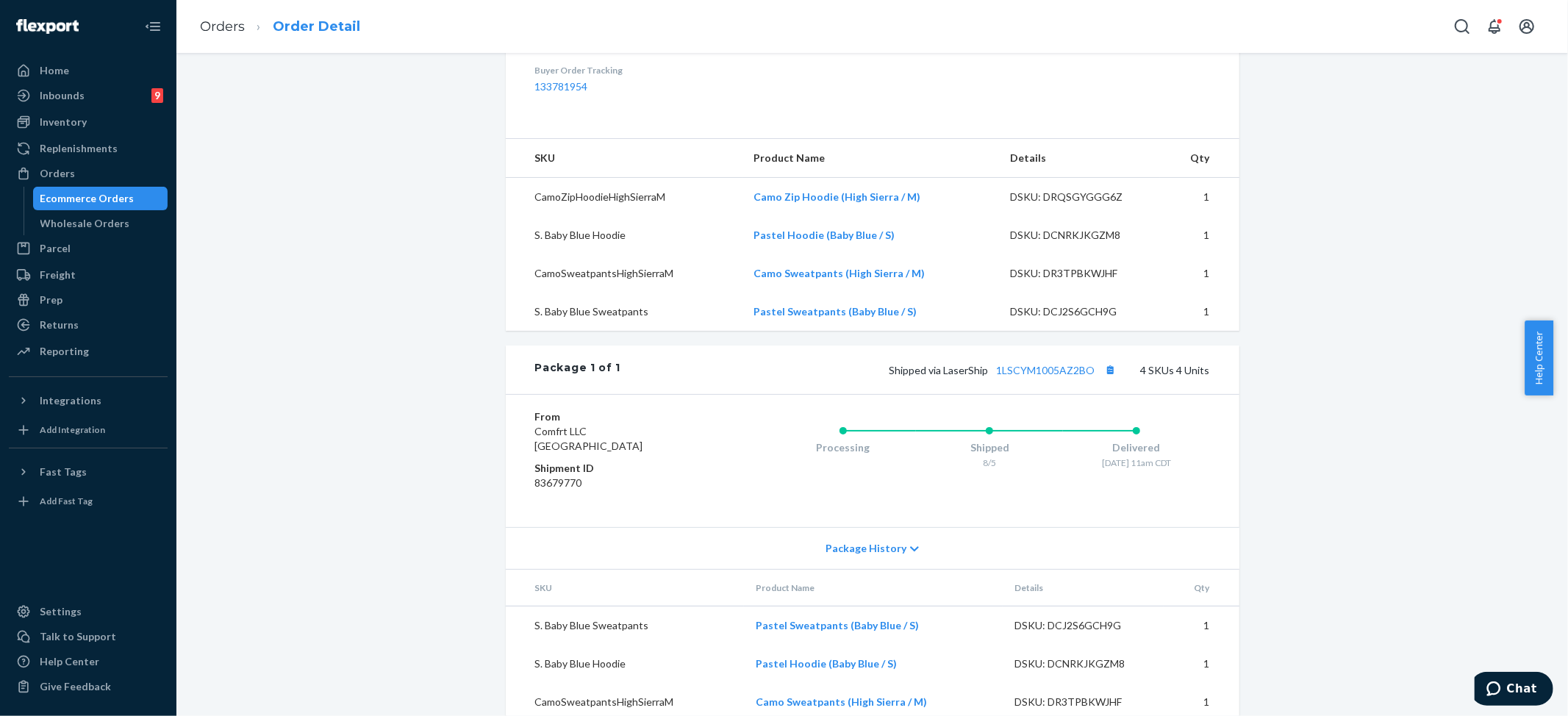
scroll to position [347, 0]
